Goal: Task Accomplishment & Management: Manage account settings

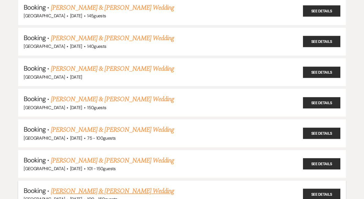
scroll to position [69, 0]
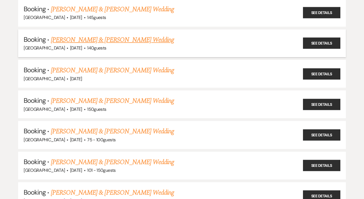
click at [146, 40] on link "[PERSON_NAME] & [PERSON_NAME] Wedding" at bounding box center [112, 40] width 123 height 10
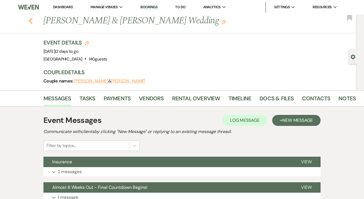
click at [31, 23] on use "button" at bounding box center [31, 21] width 4 height 6
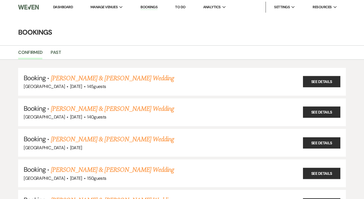
scroll to position [69, 0]
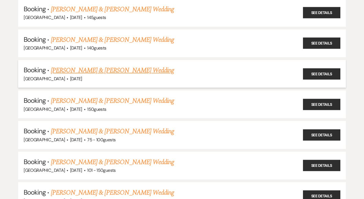
click at [158, 65] on h5 "Booking · [PERSON_NAME] & [PERSON_NAME] Wedding" at bounding box center [182, 70] width 317 height 10
click at [157, 70] on link "[PERSON_NAME] & [PERSON_NAME] Wedding" at bounding box center [112, 70] width 123 height 10
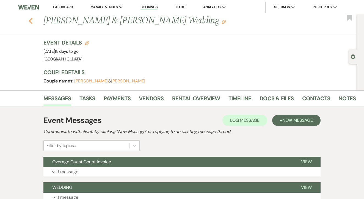
click at [31, 24] on icon "Previous" at bounding box center [31, 21] width 4 height 7
